Goal: Task Accomplishment & Management: Manage account settings

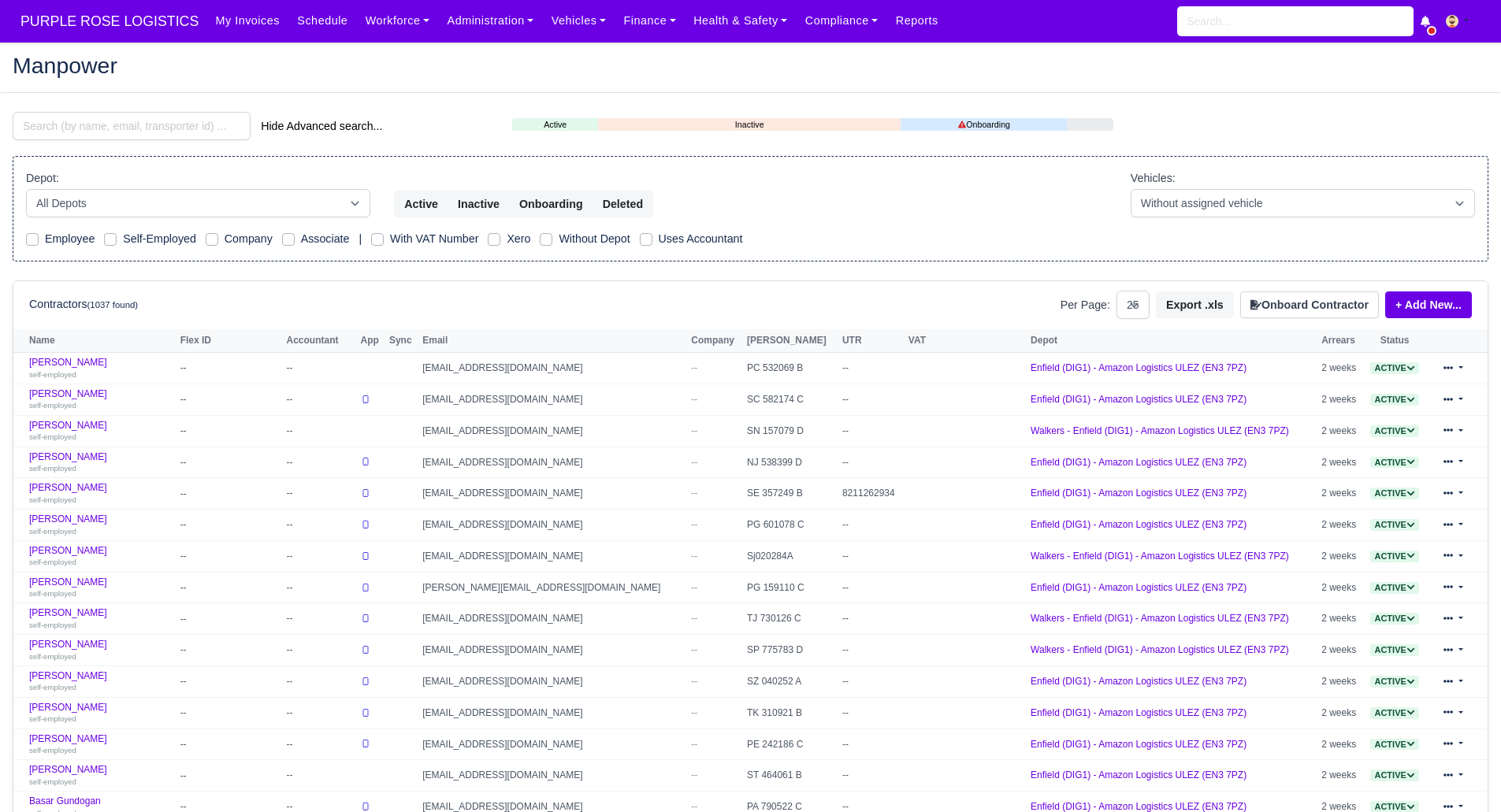
select select "25"
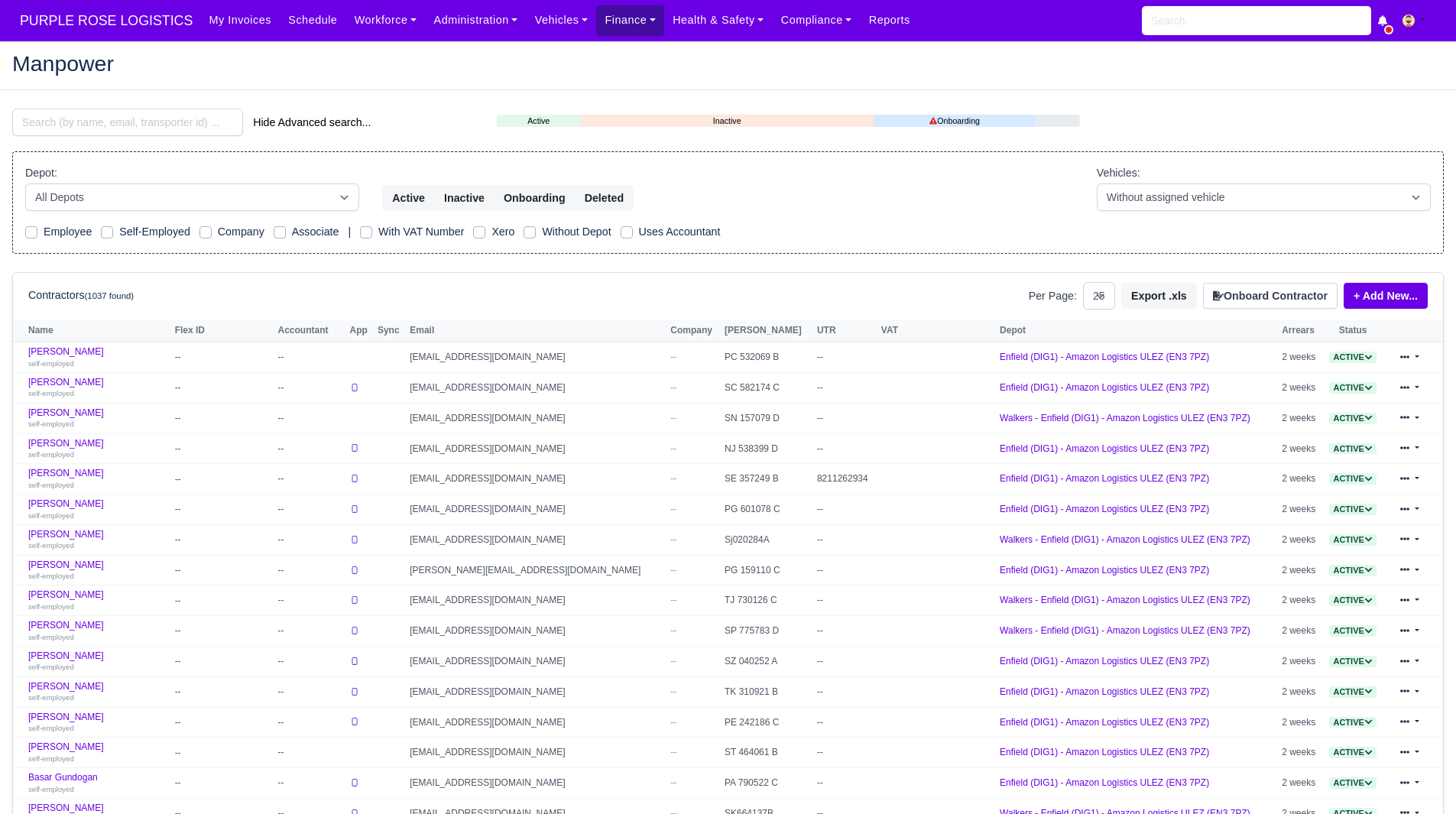
click at [596, 20] on link "Finance" at bounding box center [630, 20] width 68 height 30
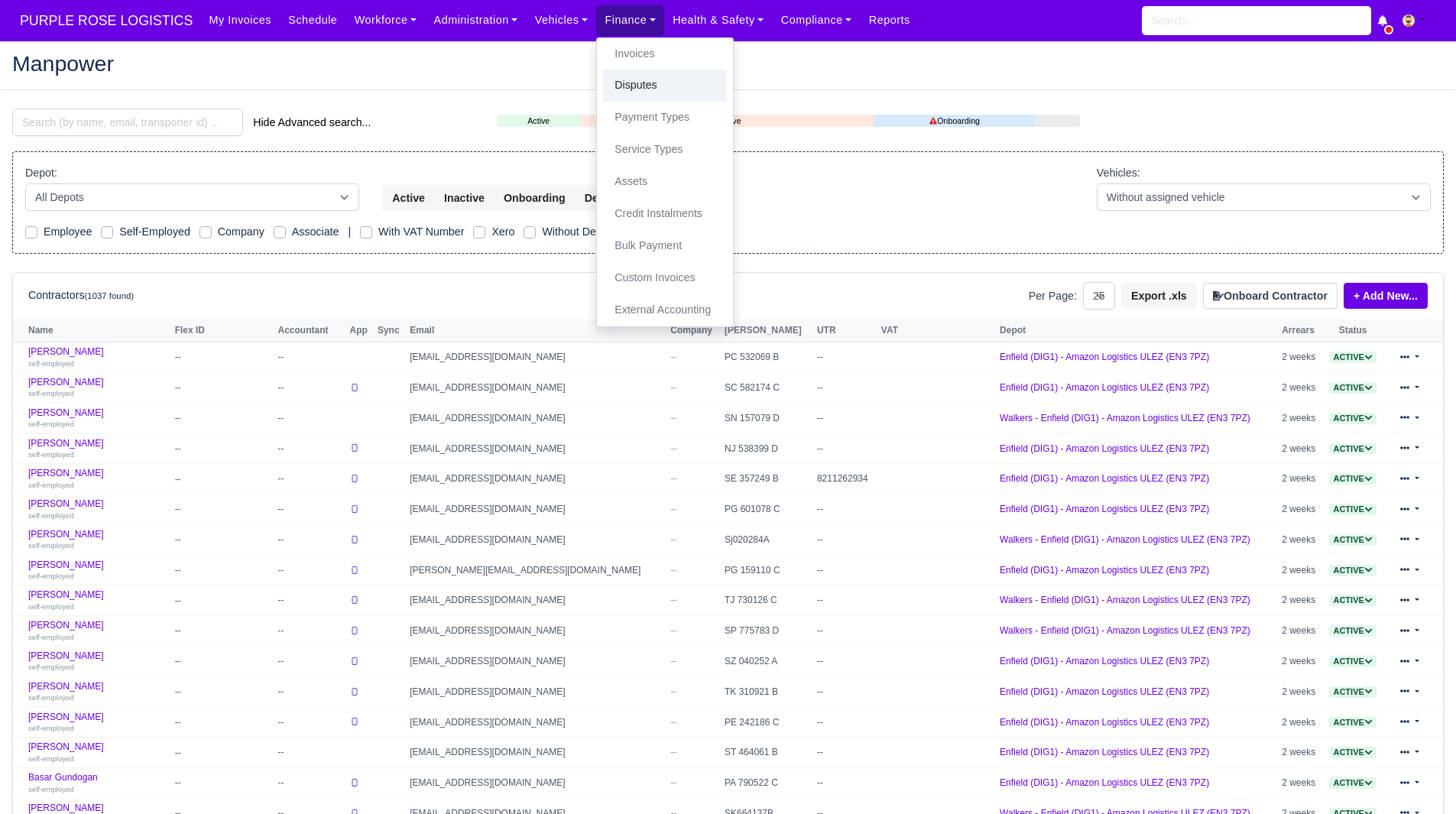
click at [661, 92] on link "Disputes" at bounding box center [665, 85] width 124 height 32
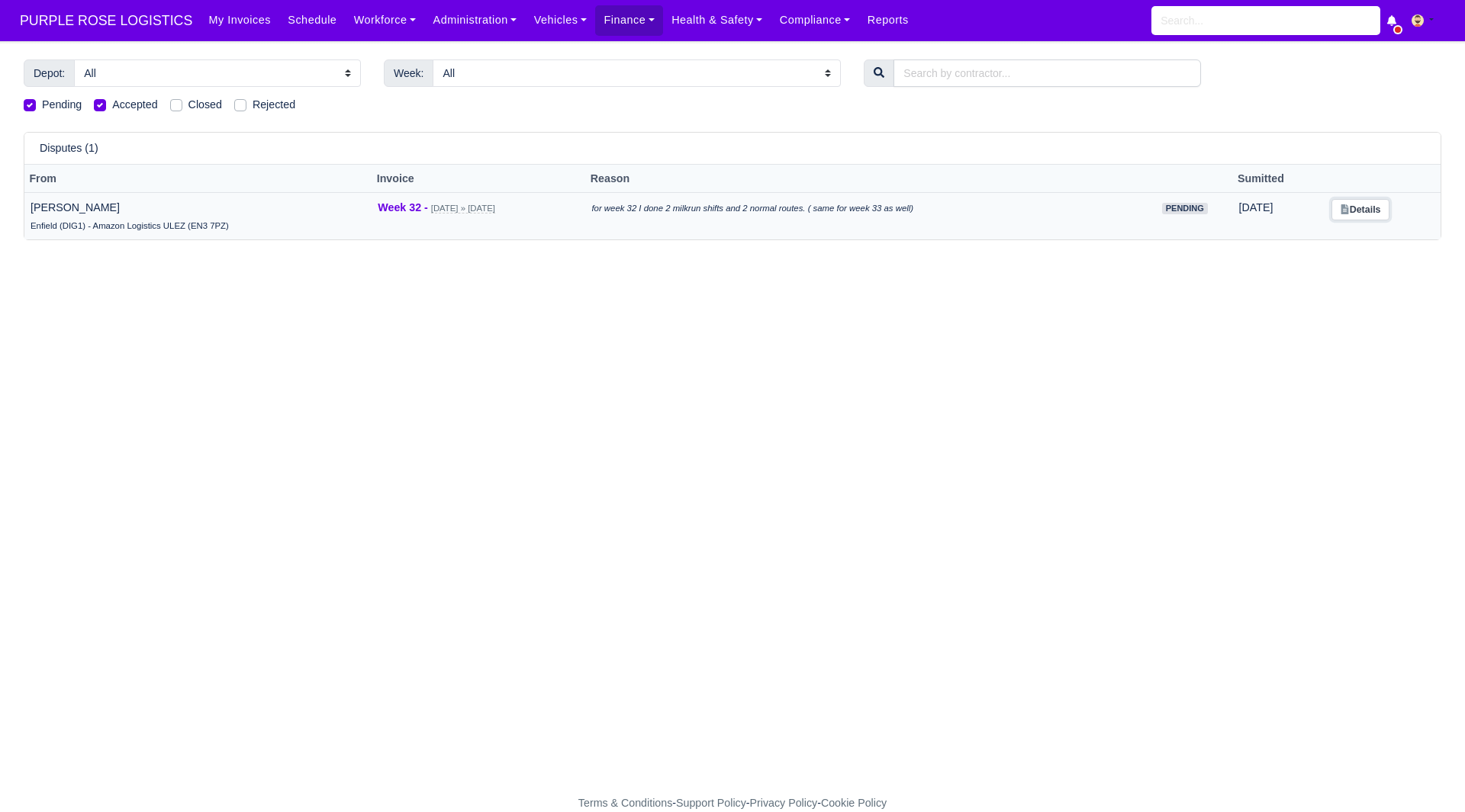
click at [1345, 215] on link "Details" at bounding box center [1360, 210] width 58 height 22
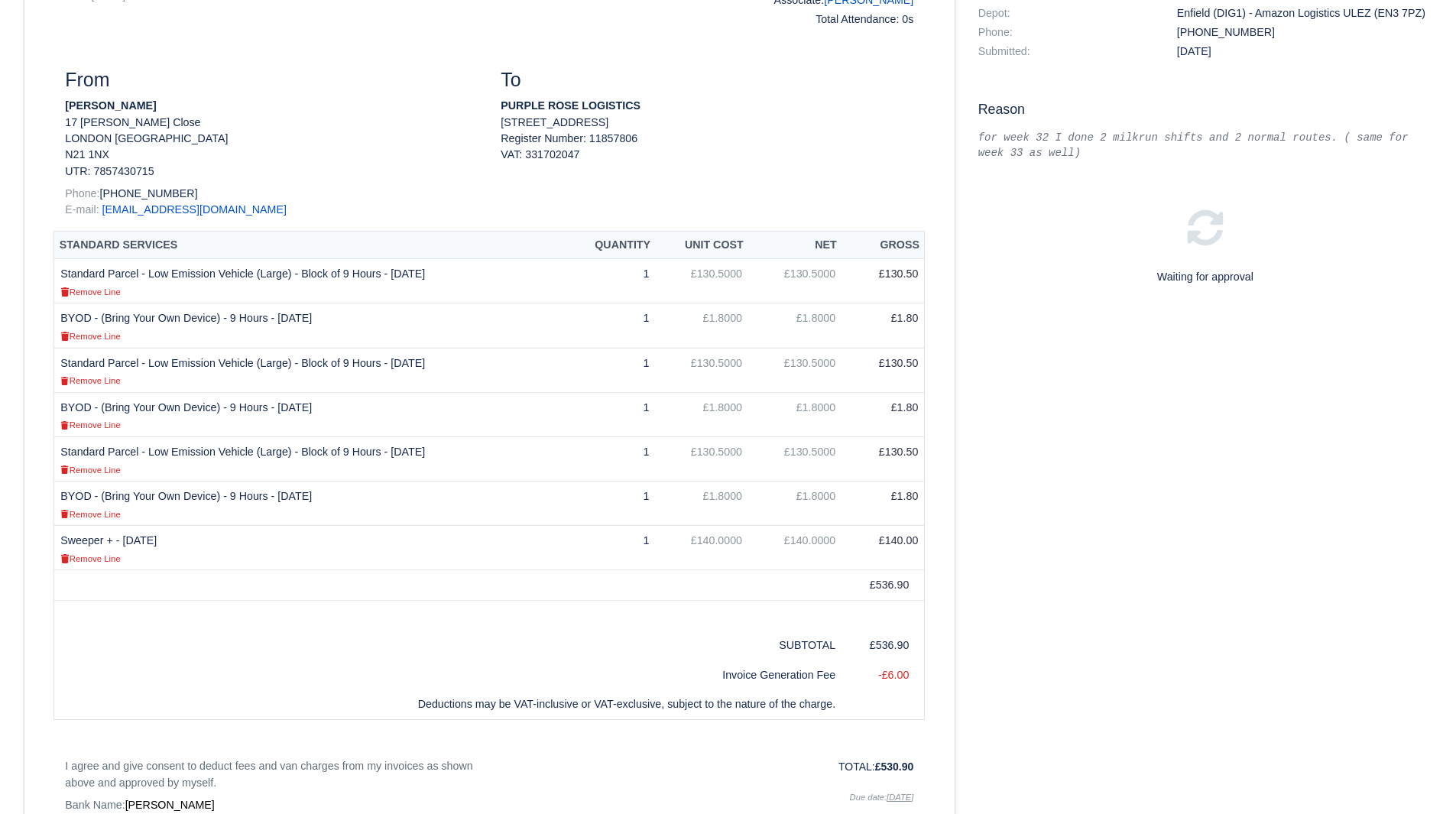
scroll to position [256, 0]
click at [1065, 551] on div "1 Submitted Dispute 2 Accepted Dispute 3 Closed Dispute Request Information Nam…" at bounding box center [1205, 427] width 476 height 1096
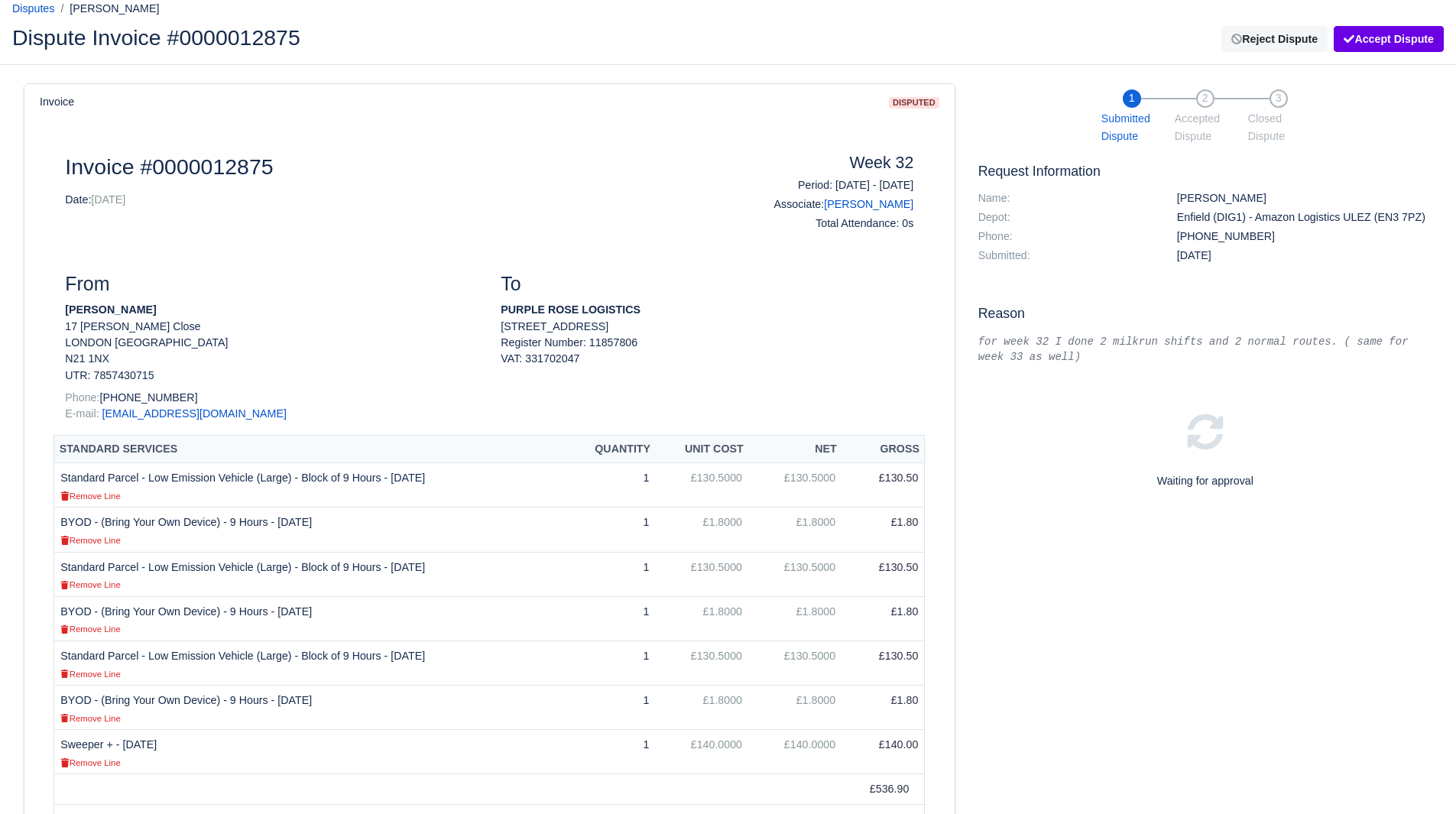
scroll to position [0, 0]
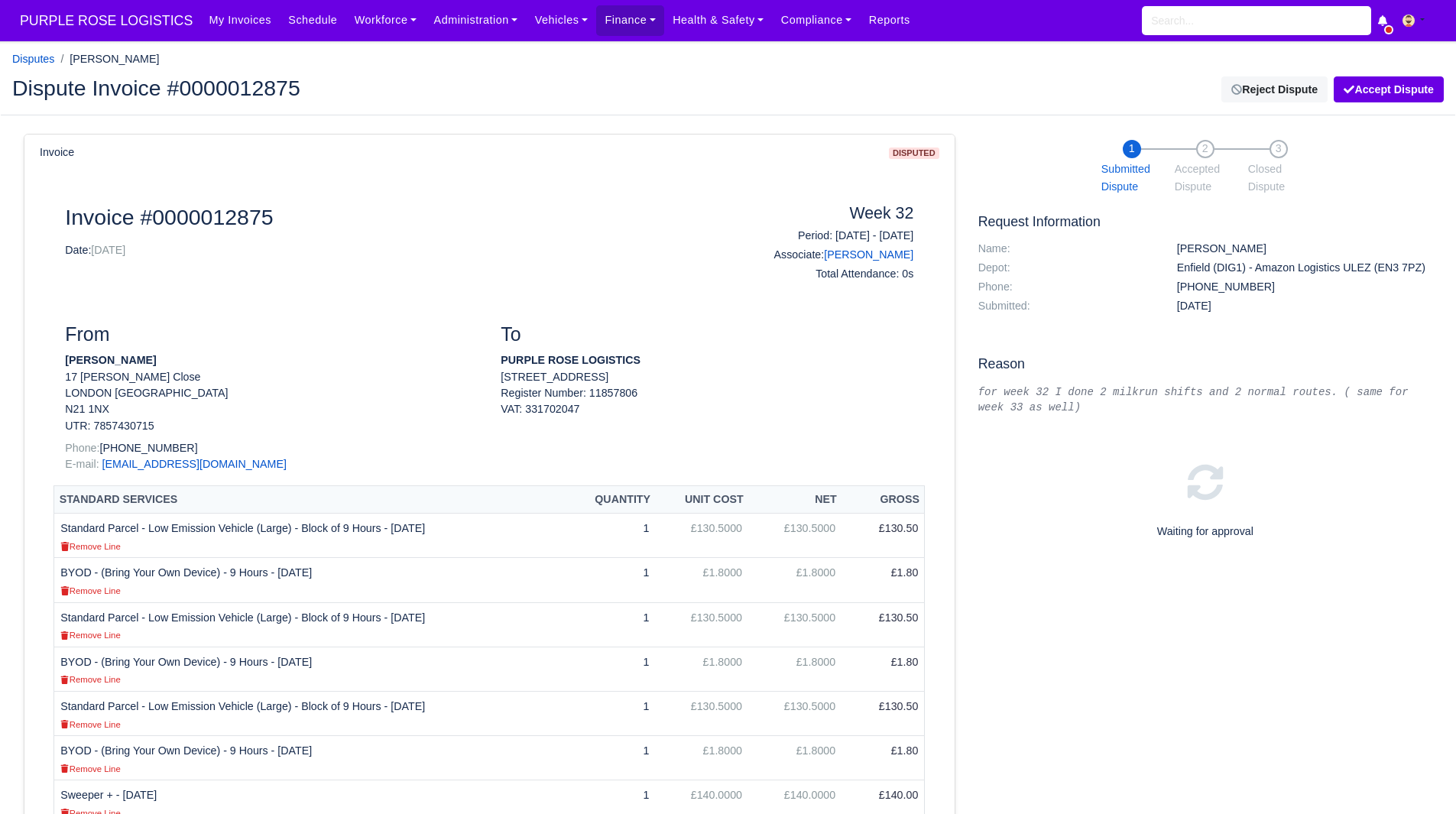
click at [1380, 106] on div "Dispute Invoice #0000012875 Reject Dispute Accept Dispute" at bounding box center [728, 90] width 1454 height 52
click at [1395, 88] on button "Accept Dispute" at bounding box center [1389, 89] width 110 height 26
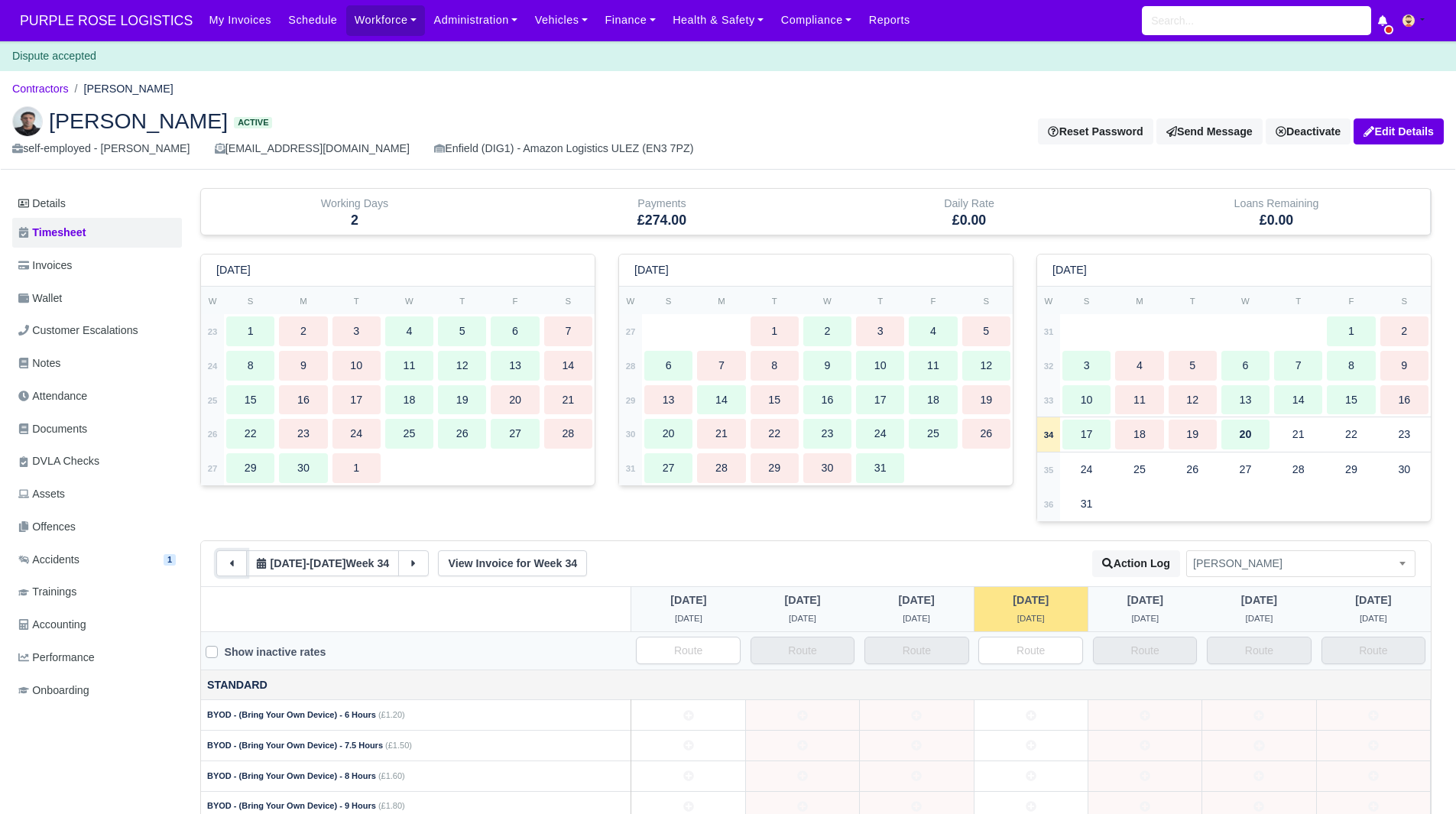
click at [233, 566] on icon at bounding box center [231, 563] width 3 height 6
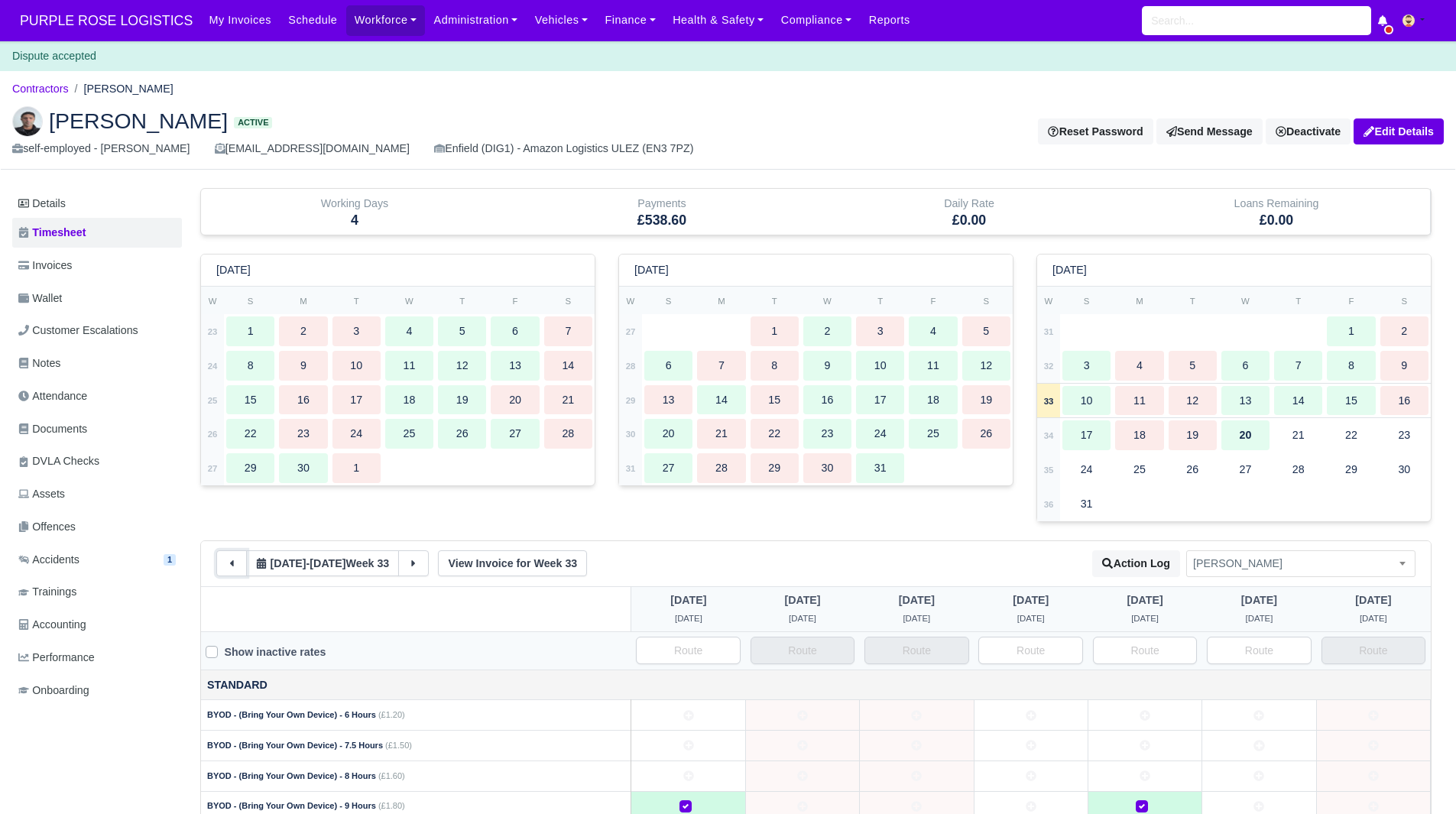
click at [233, 566] on icon at bounding box center [231, 563] width 3 height 6
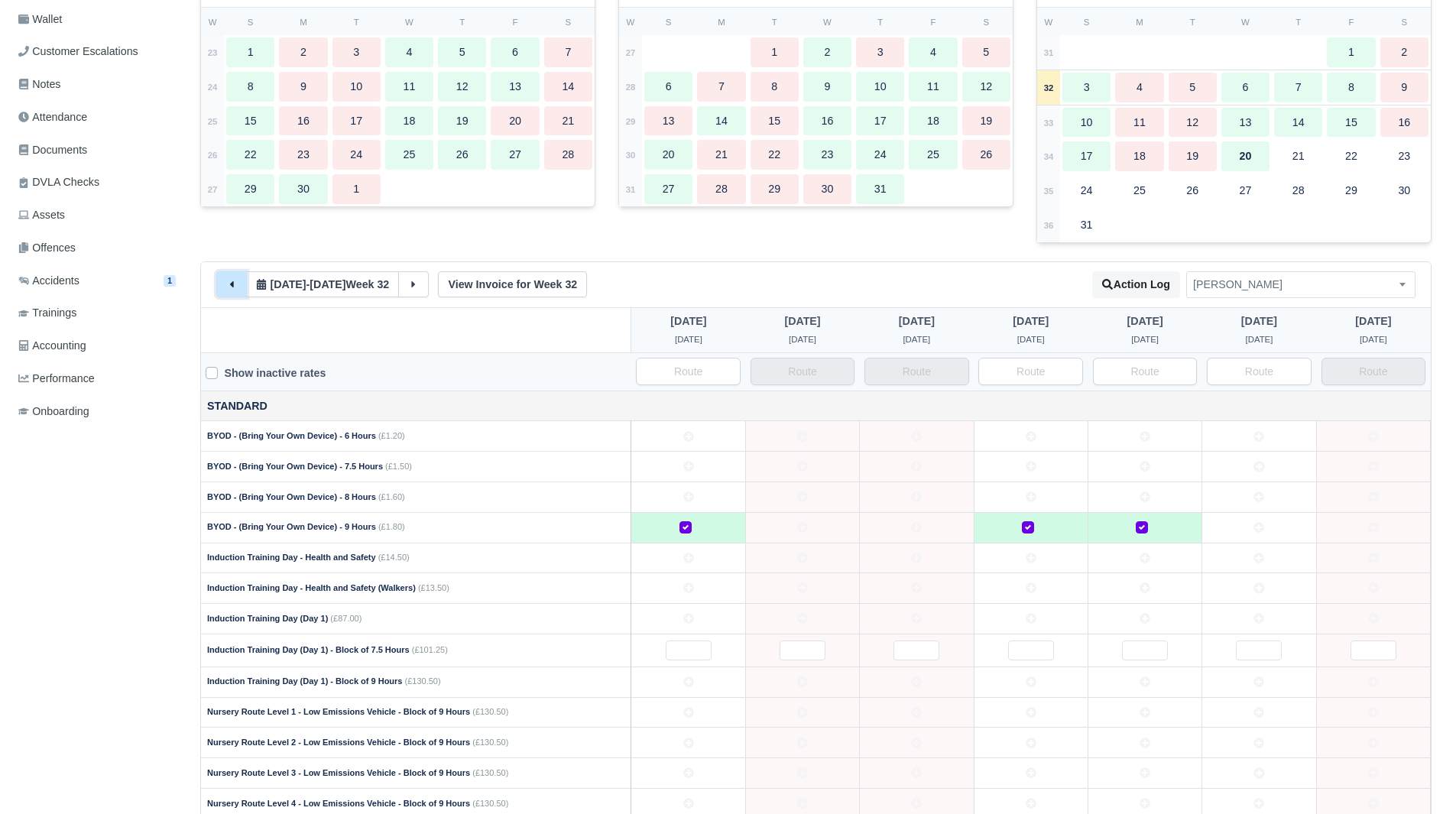
scroll to position [326, 0]
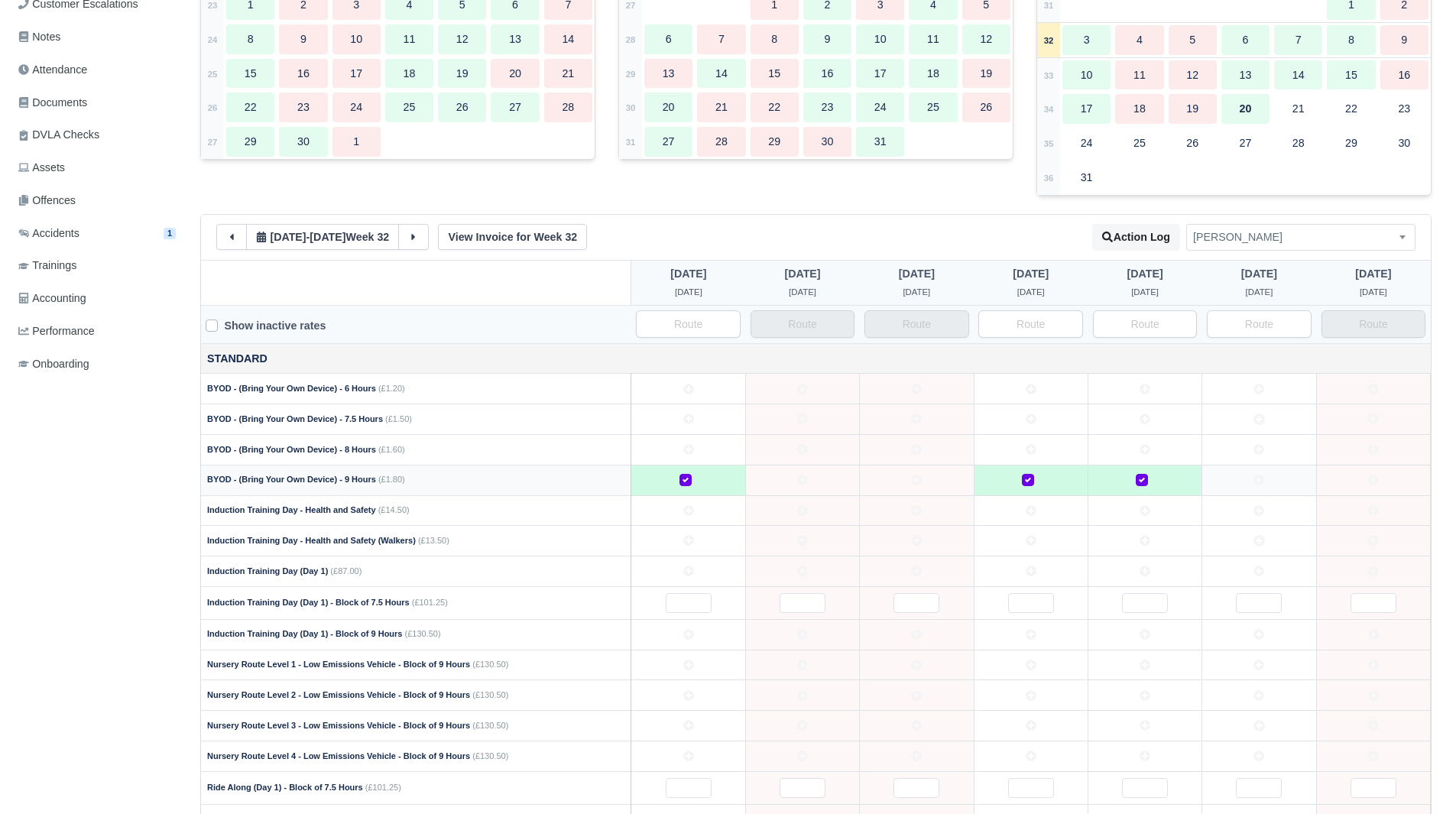
click at [1154, 472] on label at bounding box center [1154, 472] width 0 height 0
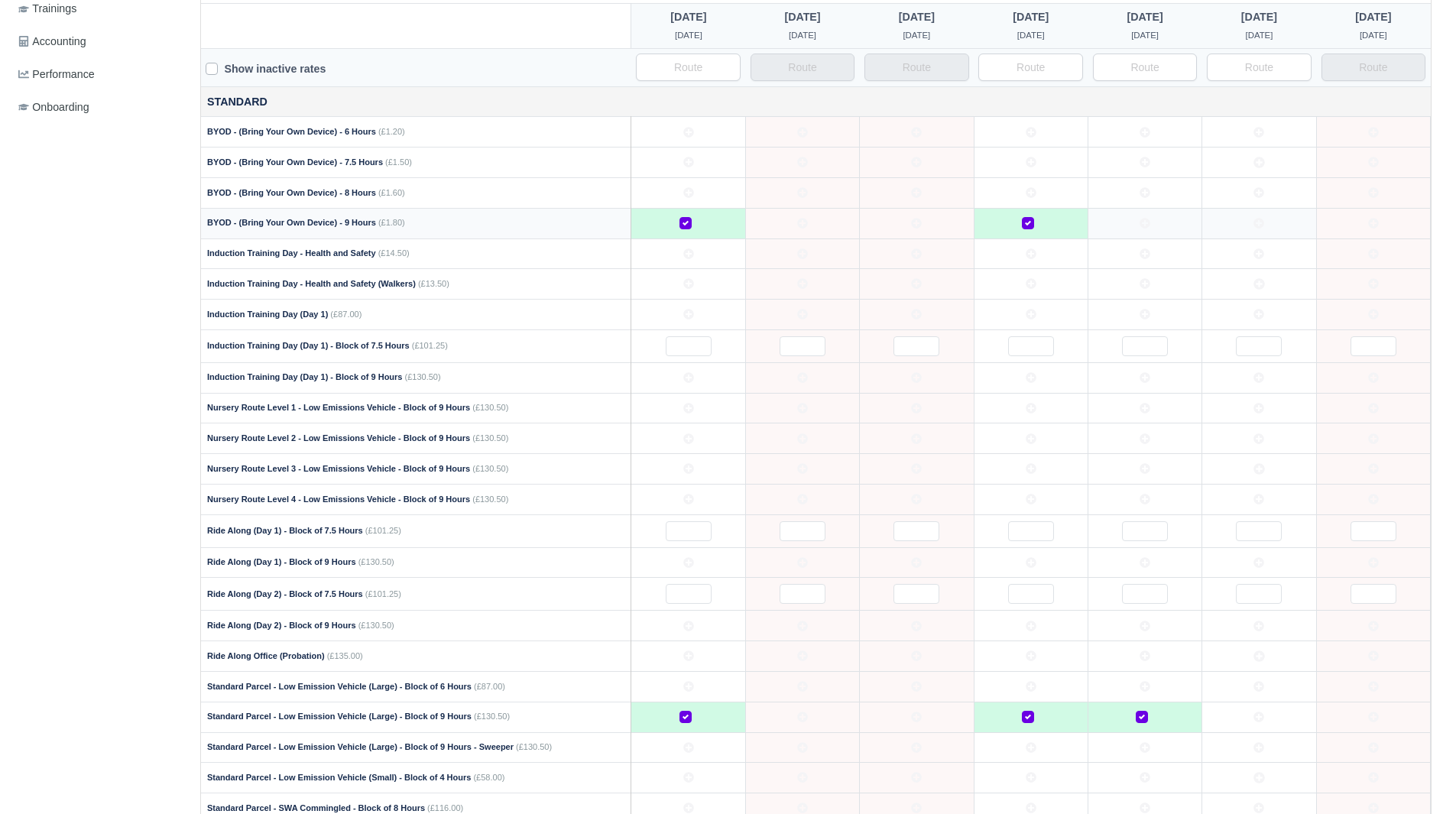
scroll to position [584, 0]
click at [1154, 708] on label at bounding box center [1154, 708] width 0 height 0
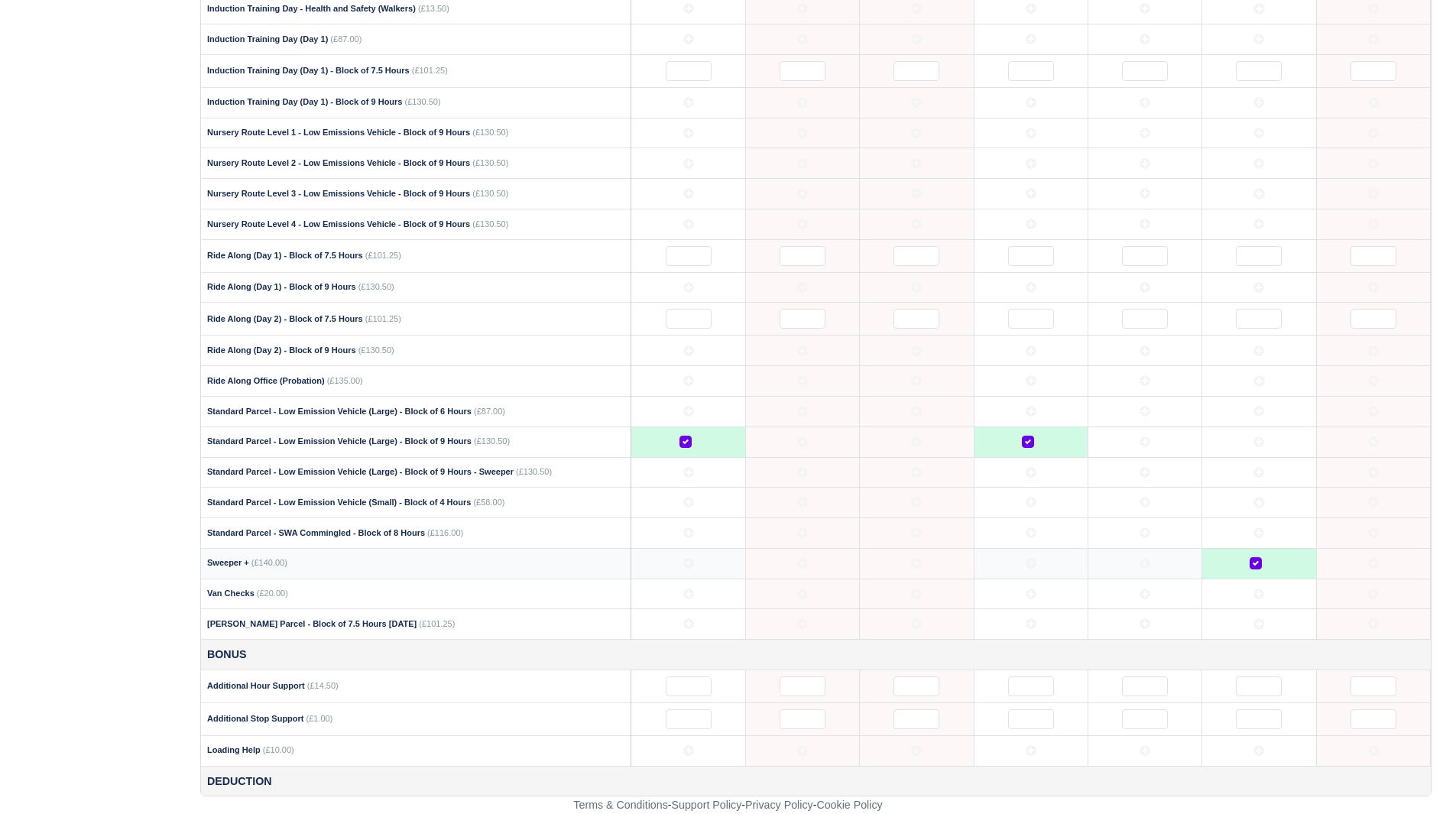
click at [1148, 566] on icon at bounding box center [1145, 564] width 10 height 10
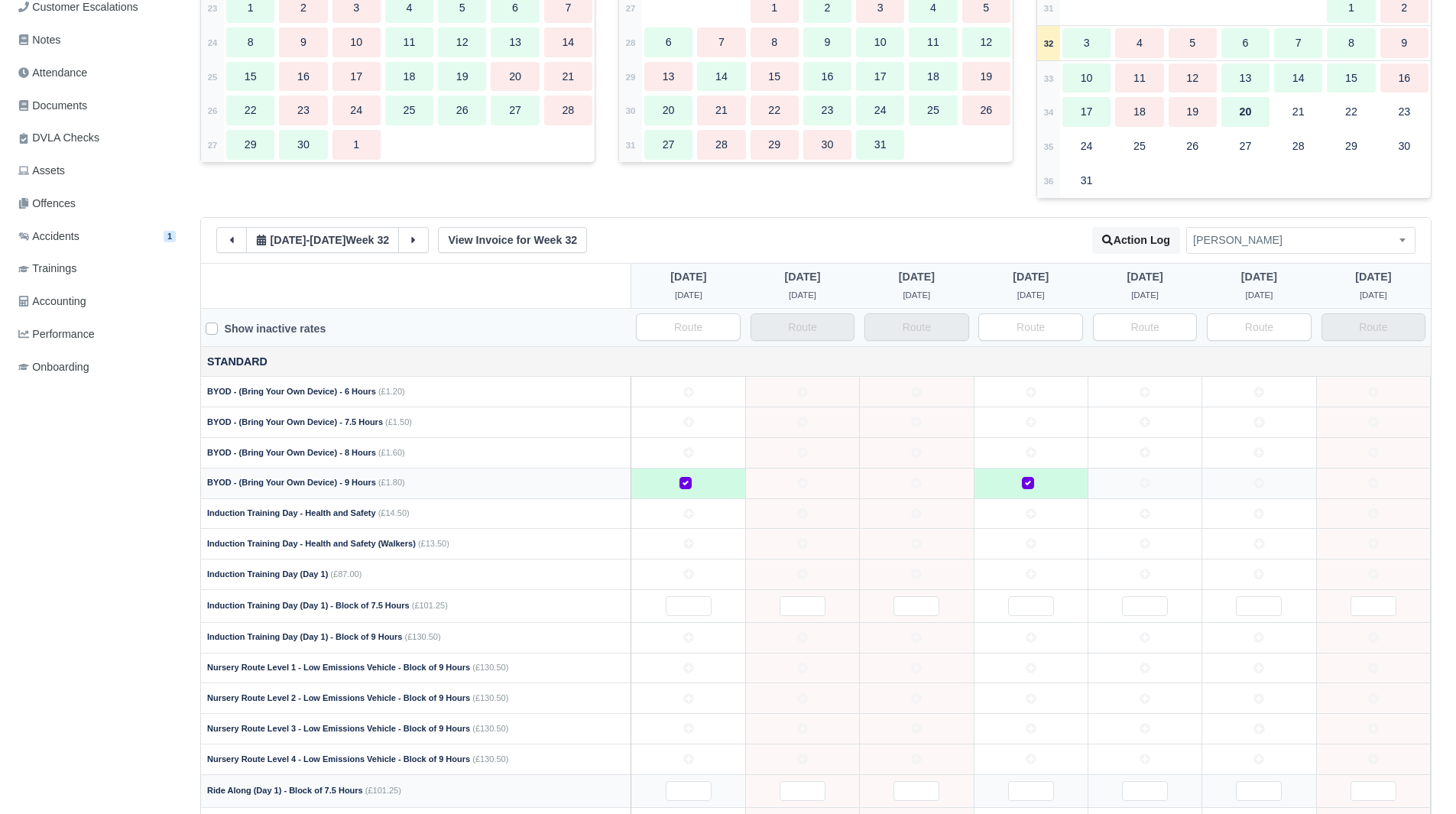
scroll to position [0, 0]
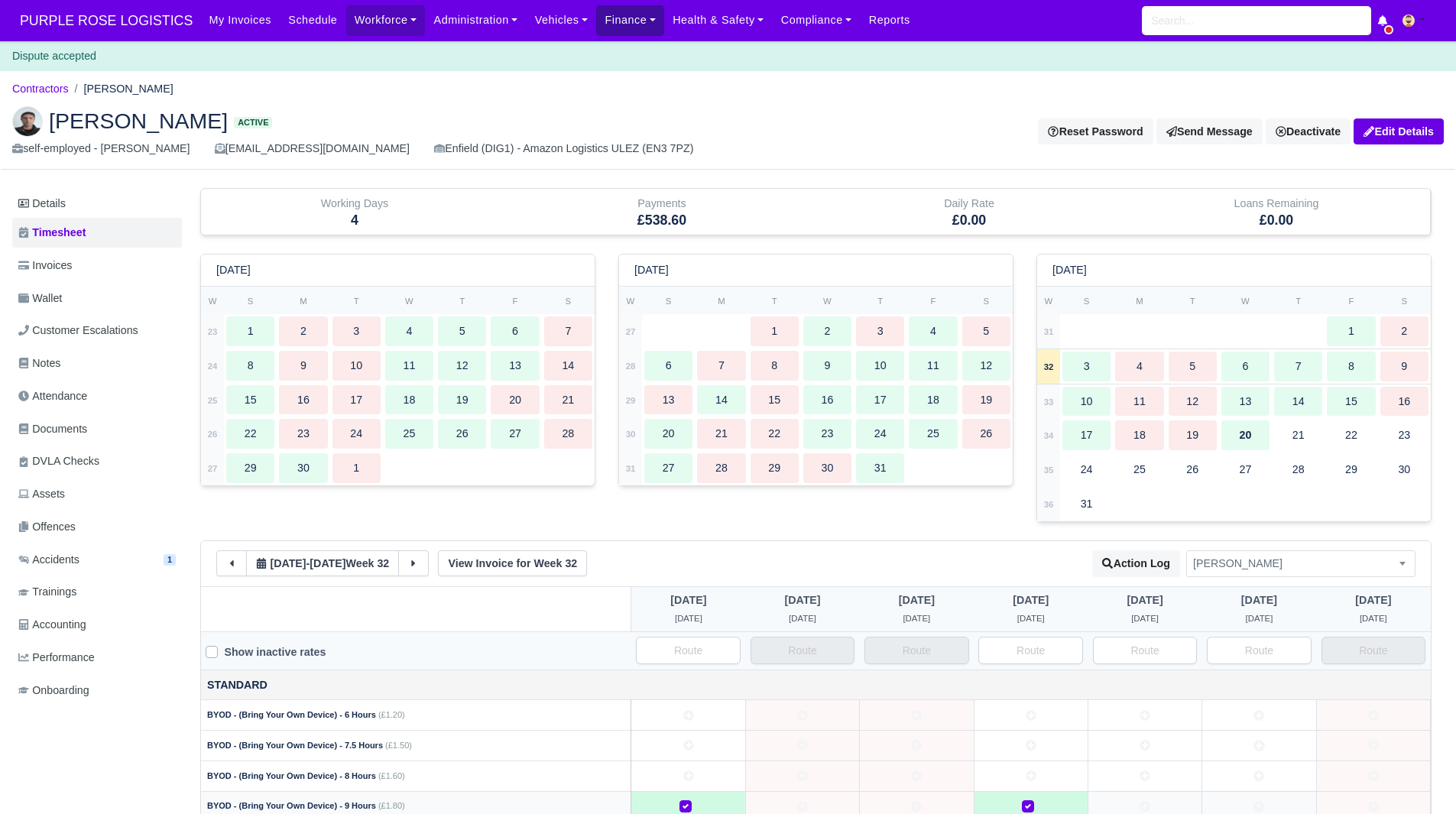
click at [600, 26] on link "Finance" at bounding box center [630, 20] width 68 height 30
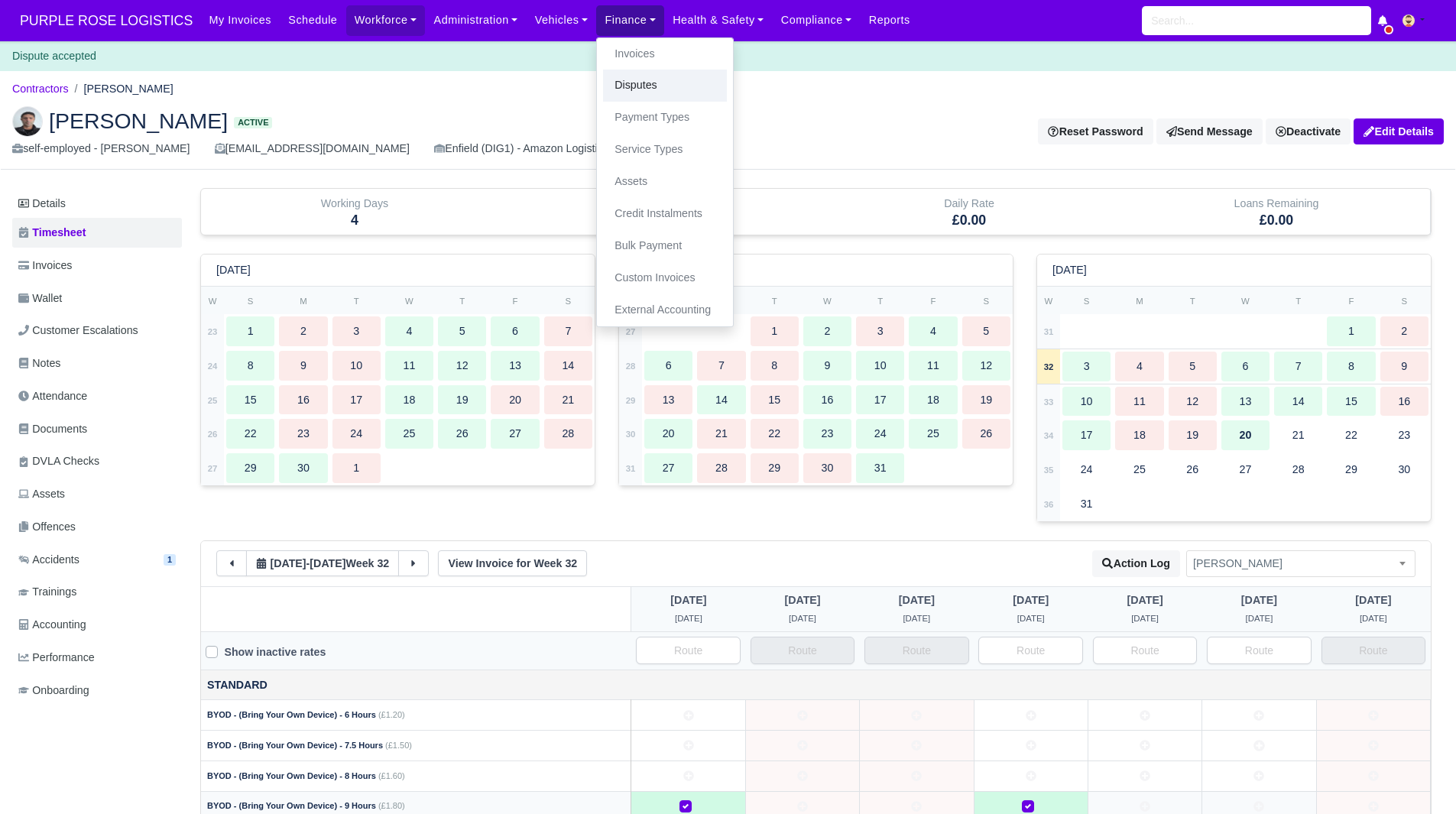
click at [641, 91] on link "Disputes" at bounding box center [665, 85] width 124 height 32
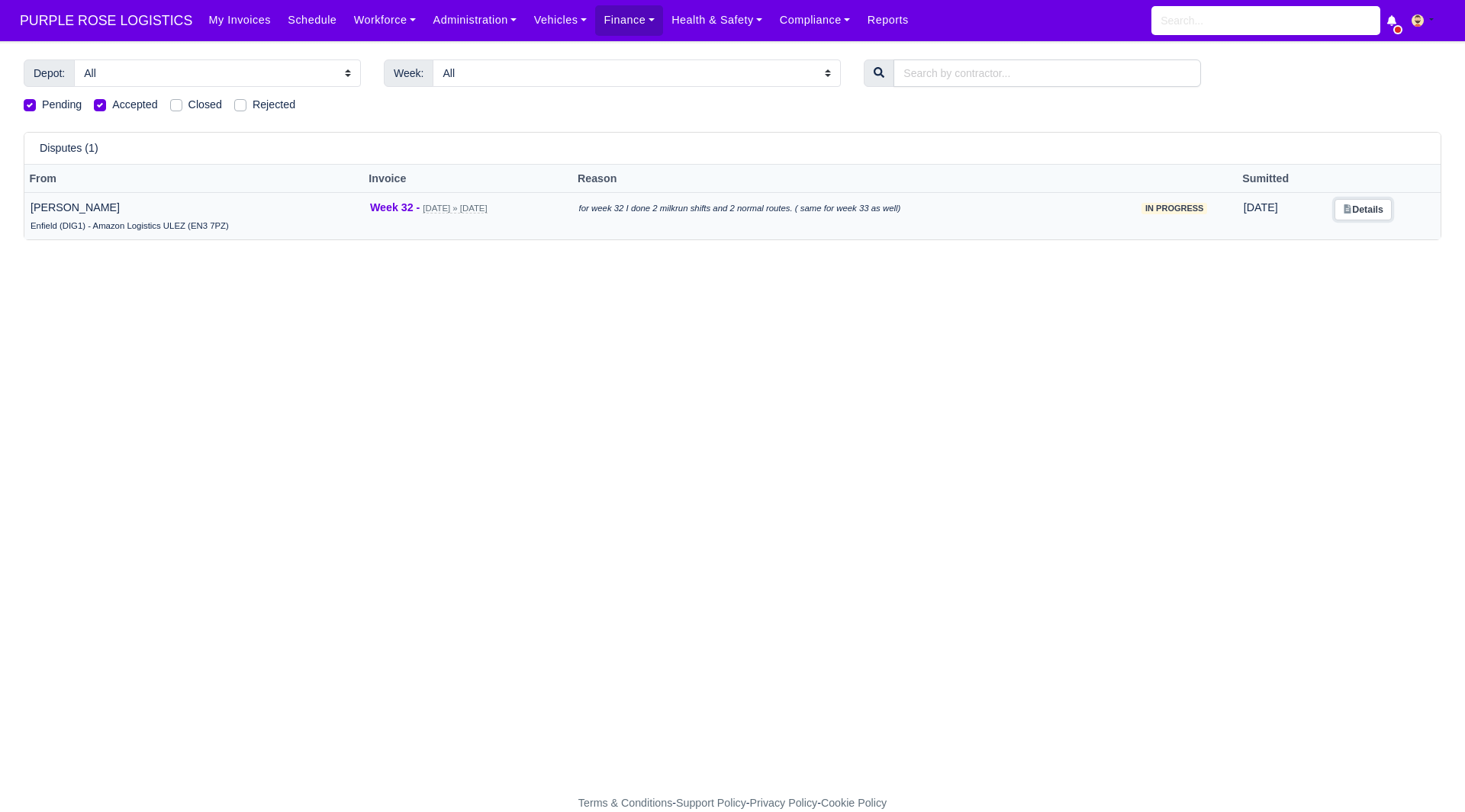
click at [1358, 218] on link "Details" at bounding box center [1363, 210] width 58 height 22
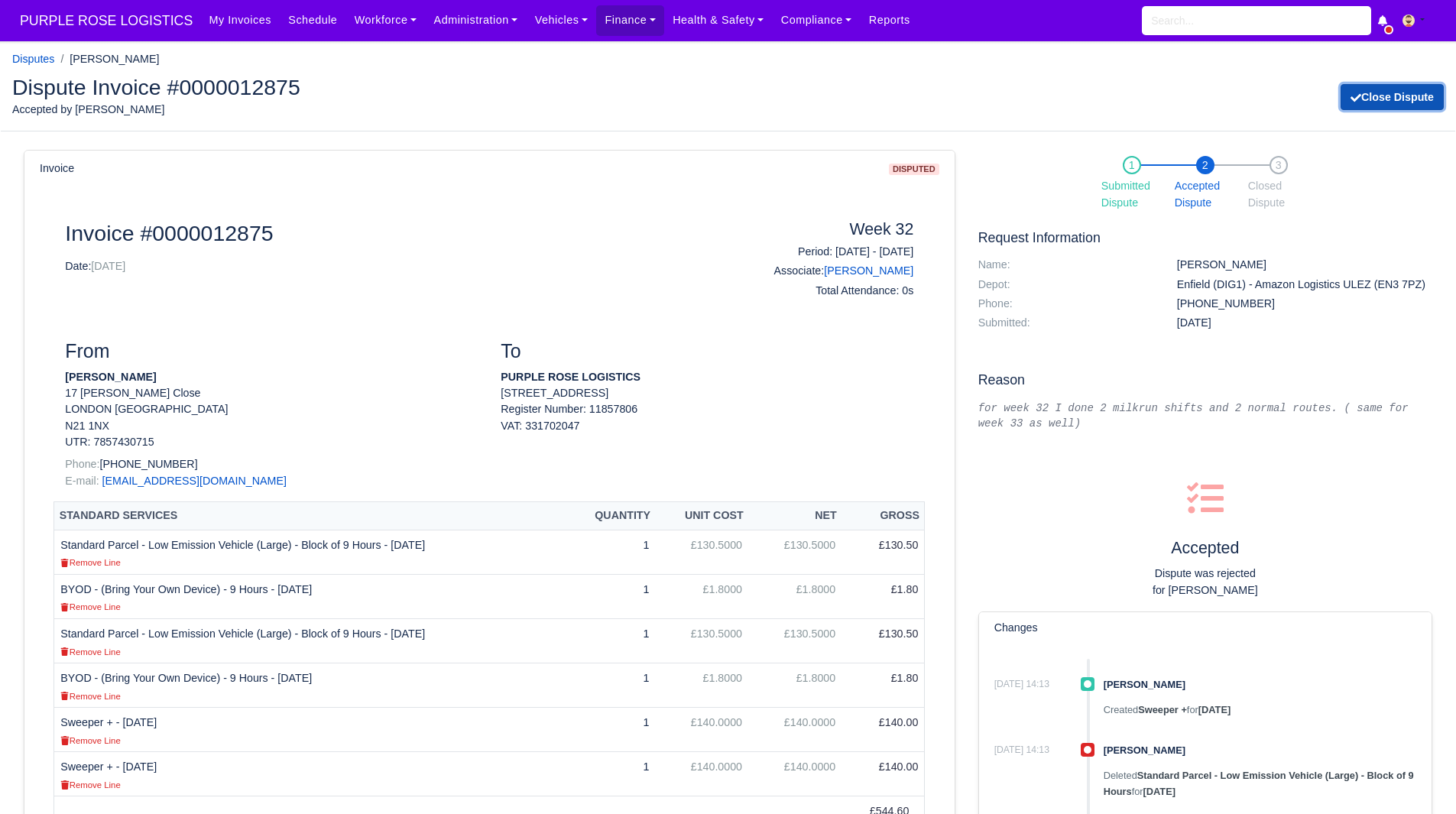
click at [1384, 106] on button "Close Dispute" at bounding box center [1392, 97] width 103 height 26
